Goal: Communication & Community: Share content

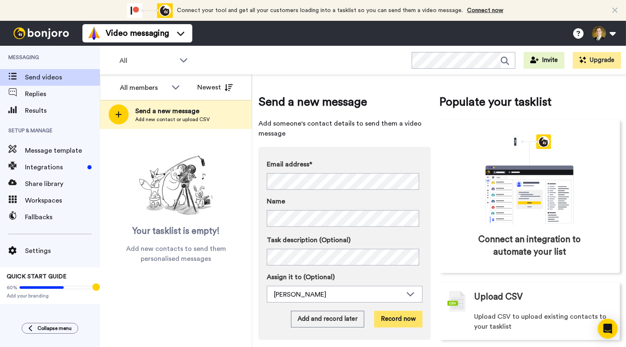
click at [395, 322] on button "Record now" at bounding box center [398, 319] width 48 height 17
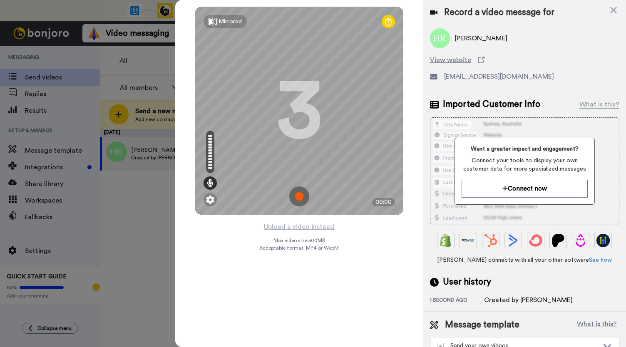
click at [298, 202] on img at bounding box center [299, 196] width 20 height 20
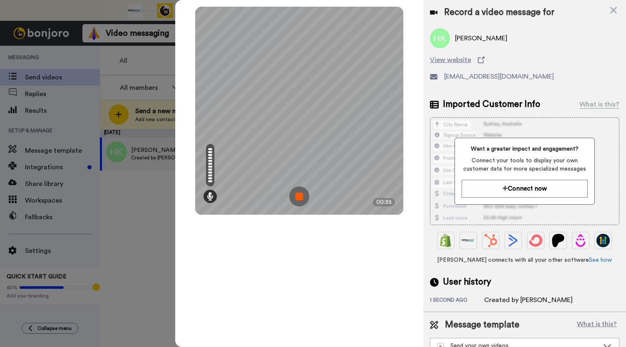
click at [298, 202] on img at bounding box center [299, 196] width 20 height 20
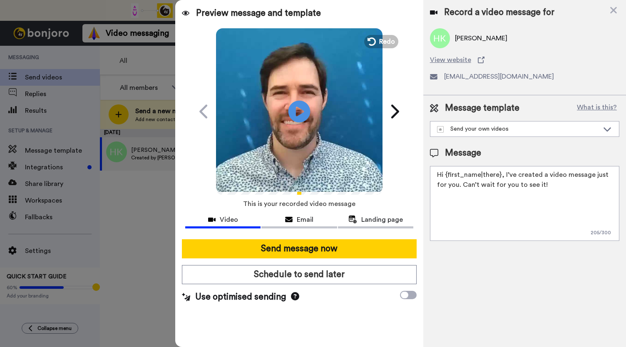
click at [300, 116] on icon at bounding box center [299, 111] width 22 height 22
click at [286, 215] on div "Email" at bounding box center [298, 220] width 75 height 10
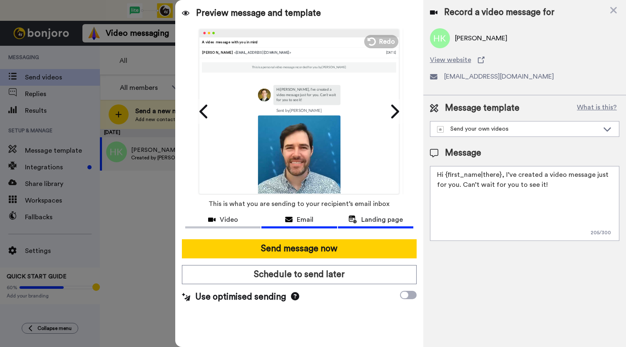
click at [365, 218] on span "Landing page" at bounding box center [382, 220] width 42 height 10
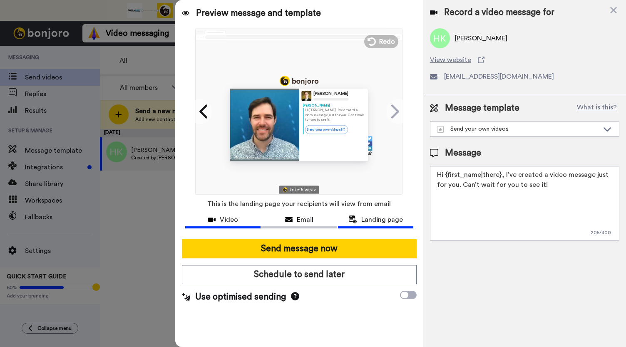
click at [232, 219] on span "Video" at bounding box center [229, 220] width 18 height 10
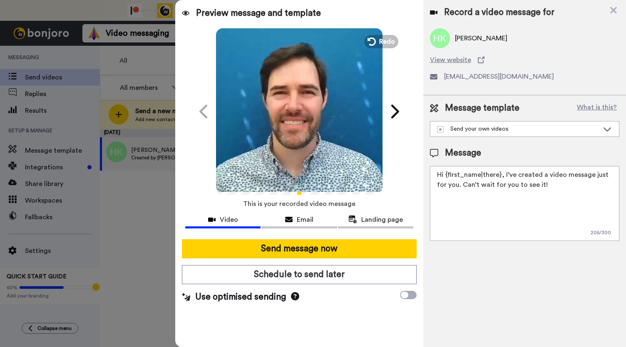
click at [294, 117] on icon at bounding box center [299, 111] width 22 height 22
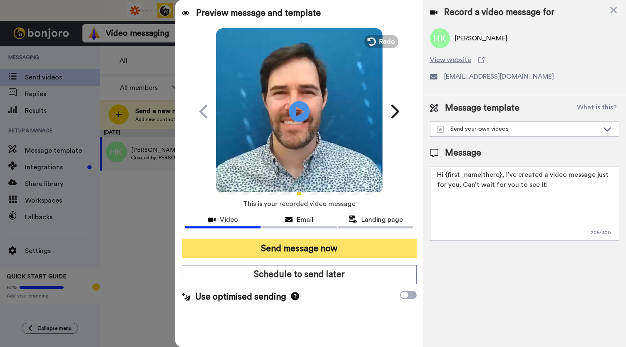
click at [289, 250] on button "Send message now" at bounding box center [299, 248] width 235 height 19
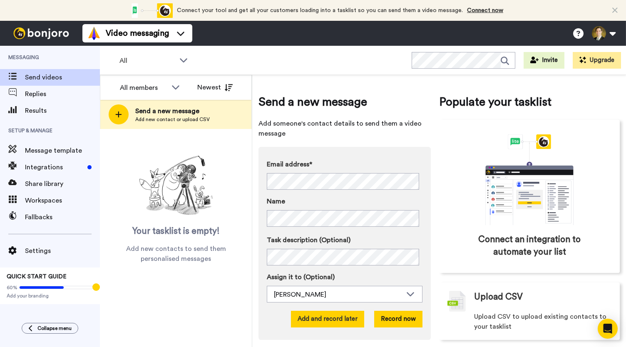
click at [329, 321] on button "Add and record later" at bounding box center [327, 319] width 73 height 17
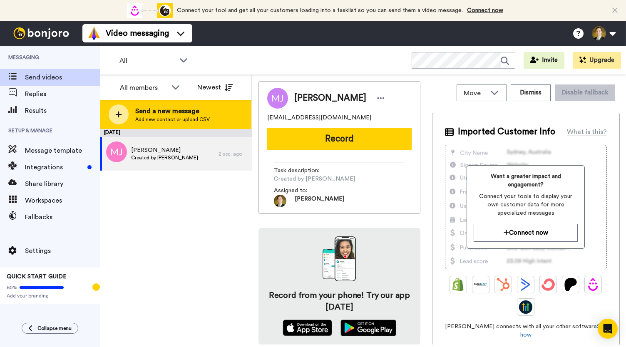
click at [116, 113] on icon at bounding box center [118, 114] width 7 height 7
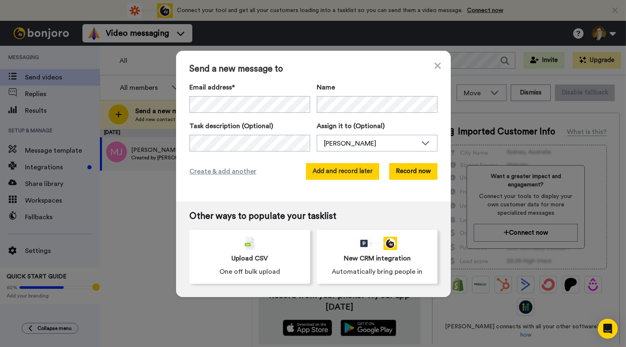
click at [346, 176] on button "Add and record later" at bounding box center [342, 171] width 73 height 17
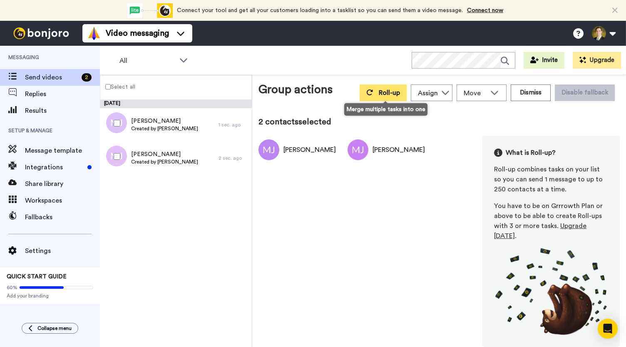
click at [381, 92] on span "Roll-up" at bounding box center [389, 92] width 21 height 7
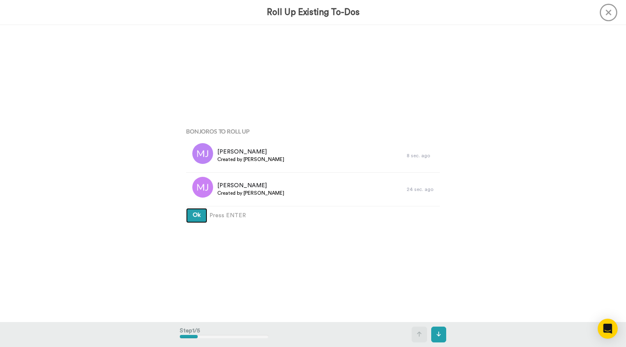
click at [193, 214] on span "Ok" at bounding box center [197, 215] width 8 height 6
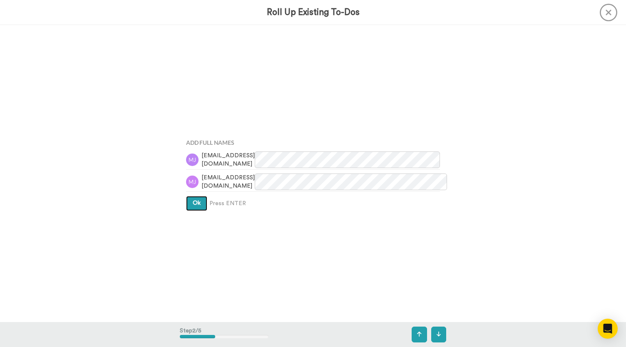
click at [193, 204] on span "Ok" at bounding box center [197, 203] width 8 height 6
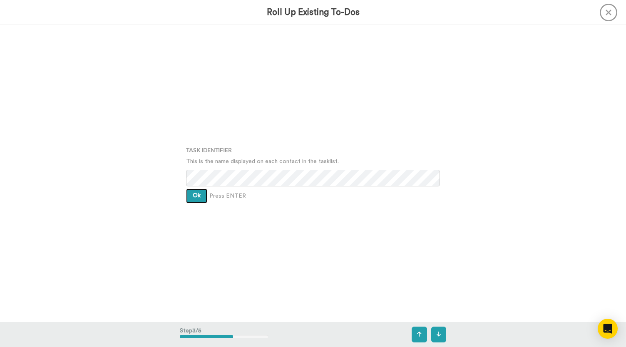
click at [193, 192] on button "Ok" at bounding box center [196, 195] width 21 height 15
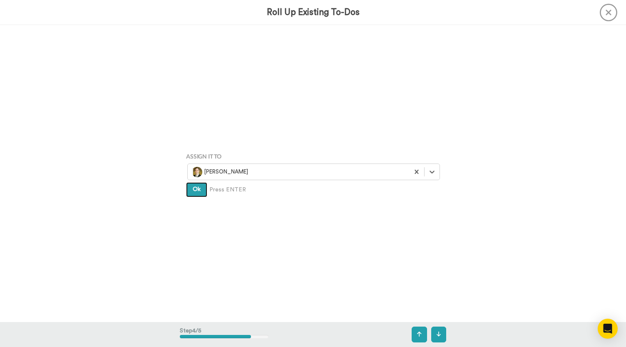
click at [193, 192] on span "Ok" at bounding box center [197, 189] width 8 height 6
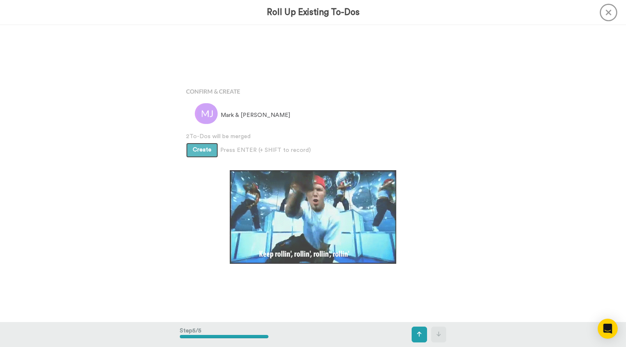
scroll to position [1188, 0]
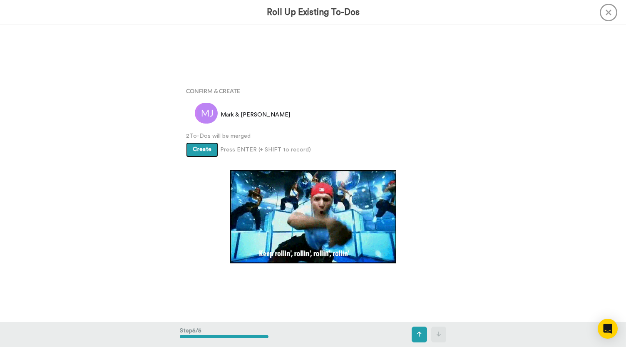
click at [201, 149] on span "Create" at bounding box center [202, 149] width 19 height 6
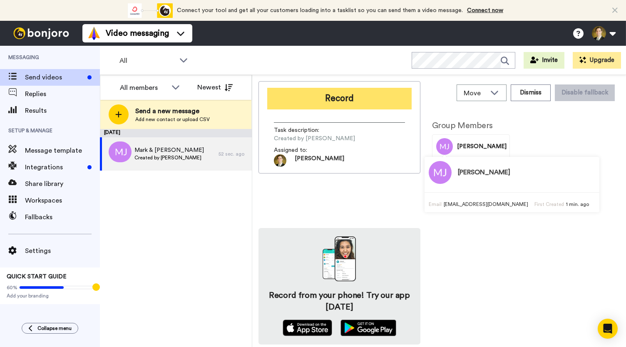
click at [345, 99] on button "Record" at bounding box center [339, 99] width 144 height 22
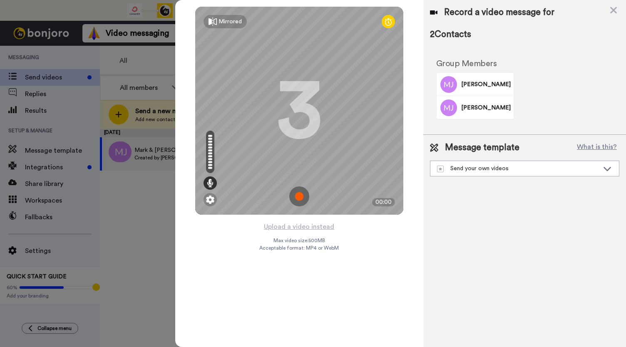
click at [295, 196] on img at bounding box center [299, 196] width 20 height 20
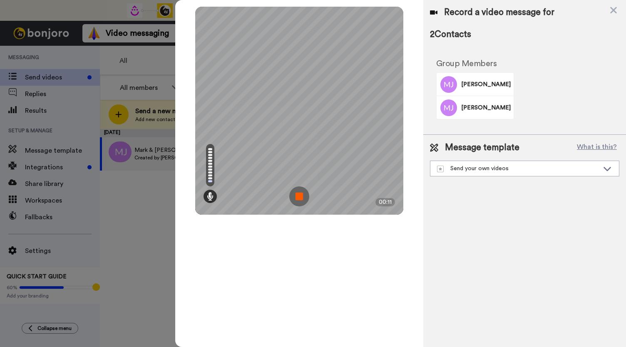
click at [295, 196] on img at bounding box center [299, 196] width 20 height 20
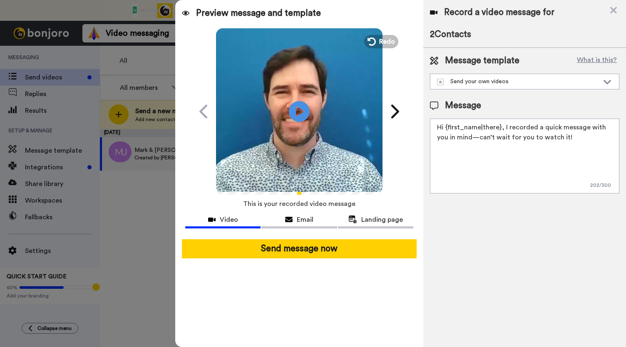
click at [379, 33] on video at bounding box center [299, 110] width 166 height 166
click at [379, 37] on button "Redo" at bounding box center [380, 41] width 37 height 15
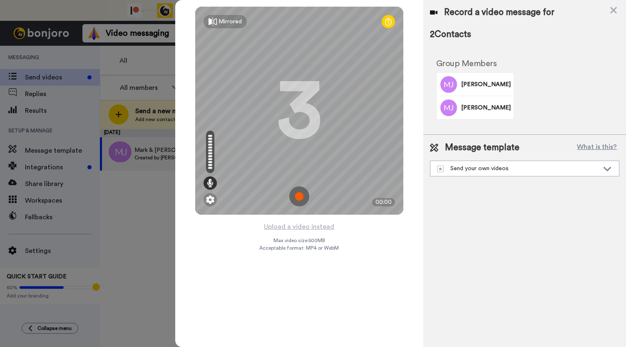
click at [297, 198] on img at bounding box center [299, 196] width 20 height 20
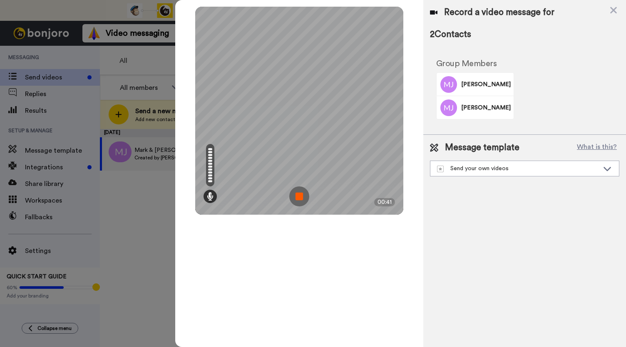
click at [297, 198] on img at bounding box center [299, 196] width 20 height 20
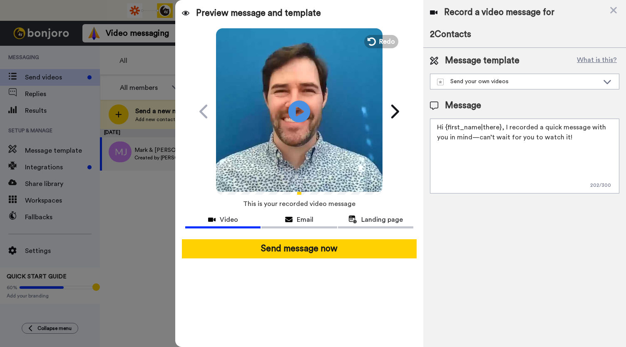
click at [298, 113] on icon "Play/Pause" at bounding box center [299, 112] width 22 height 40
click at [295, 223] on div "Email" at bounding box center [298, 220] width 75 height 10
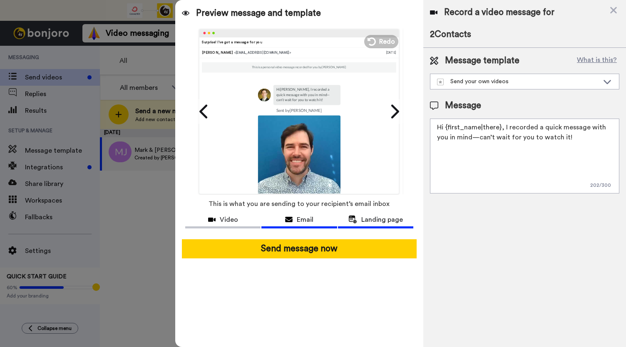
click at [368, 220] on span "Landing page" at bounding box center [382, 220] width 42 height 10
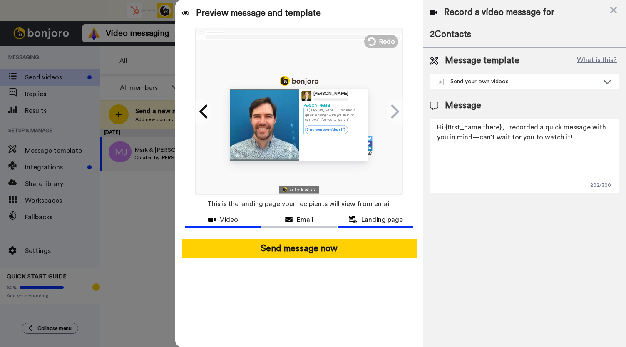
click at [227, 223] on span "Video" at bounding box center [229, 220] width 18 height 10
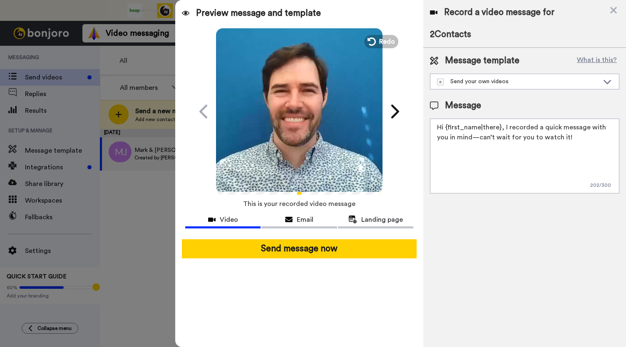
click at [287, 123] on video at bounding box center [299, 110] width 166 height 166
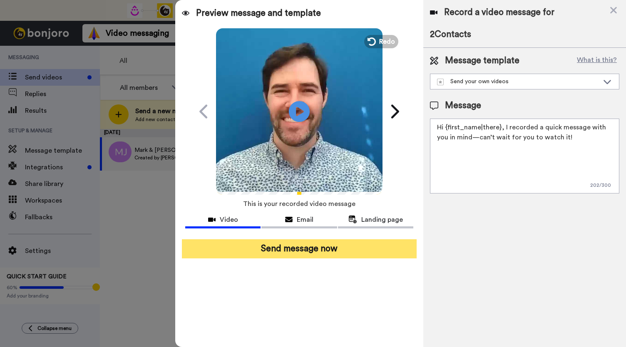
click at [283, 251] on button "Send message now" at bounding box center [299, 248] width 235 height 19
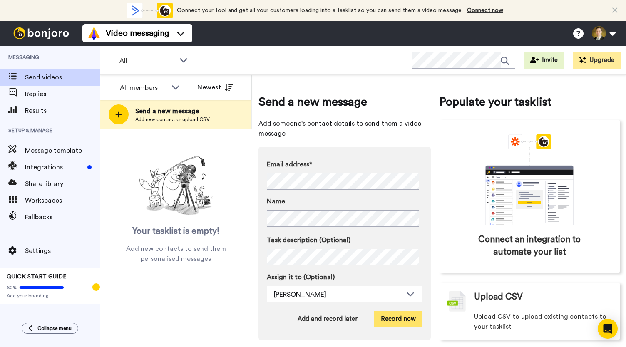
click at [392, 320] on button "Record now" at bounding box center [398, 319] width 48 height 17
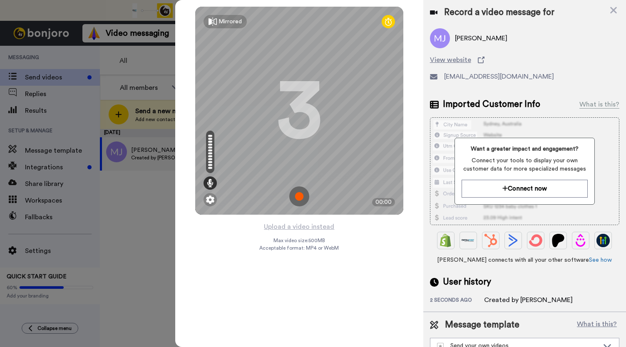
click at [300, 194] on img at bounding box center [299, 196] width 20 height 20
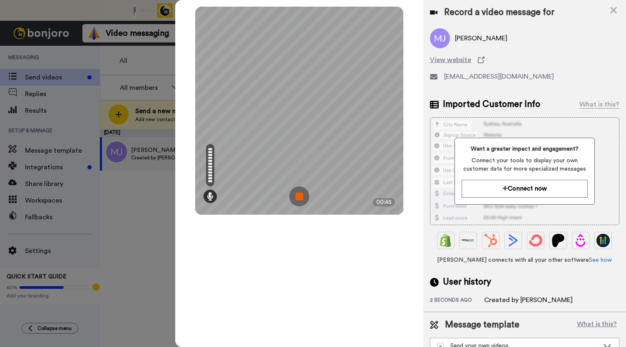
click at [300, 194] on img at bounding box center [299, 196] width 20 height 20
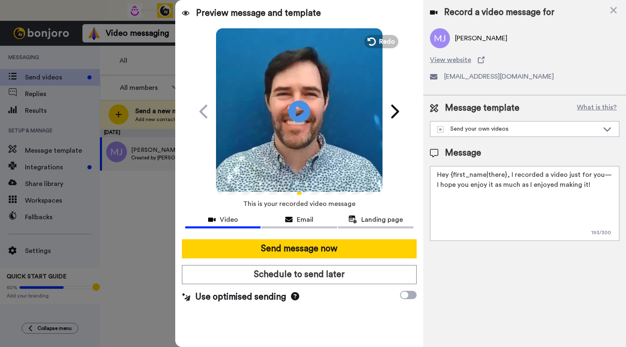
click at [301, 111] on icon "Play/Pause" at bounding box center [299, 112] width 22 height 40
click at [297, 218] on span "Email" at bounding box center [305, 220] width 17 height 10
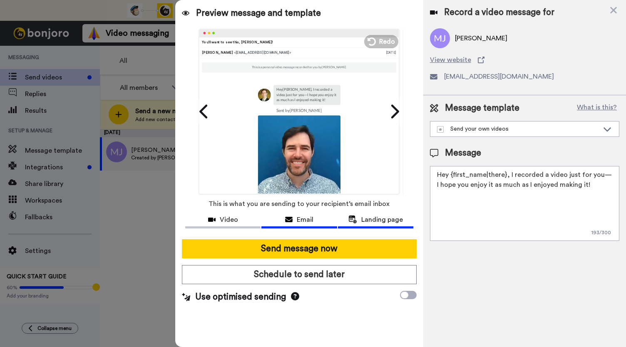
click at [372, 217] on span "Landing page" at bounding box center [382, 220] width 42 height 10
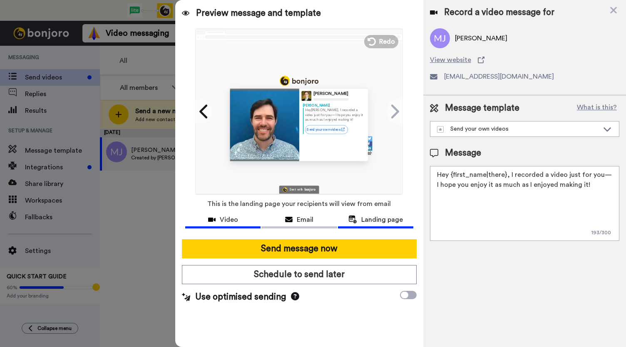
click at [223, 219] on span "Video" at bounding box center [229, 220] width 18 height 10
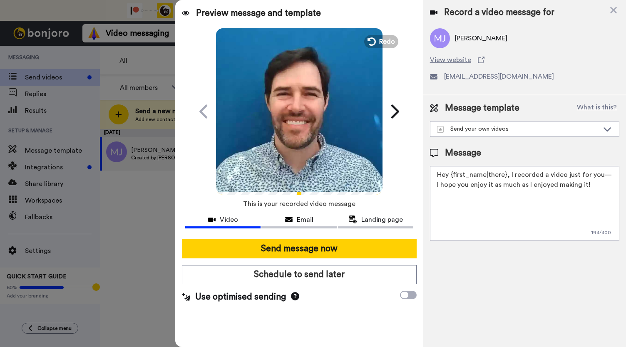
click at [287, 140] on video at bounding box center [299, 110] width 166 height 166
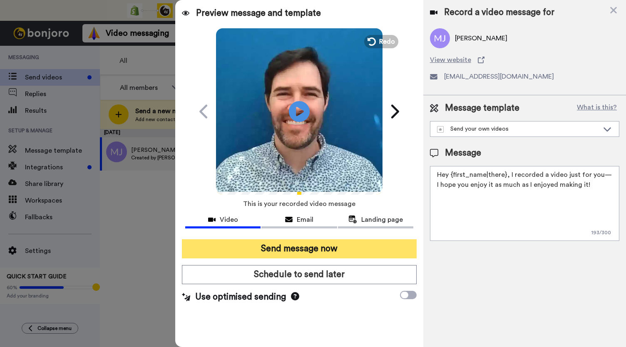
click at [279, 248] on button "Send message now" at bounding box center [299, 248] width 235 height 19
